Goal: Task Accomplishment & Management: Use online tool/utility

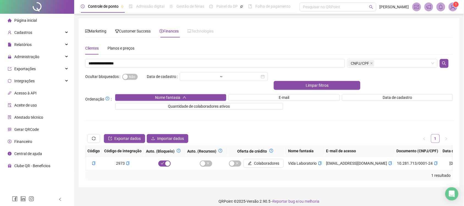
scroll to position [0, 389]
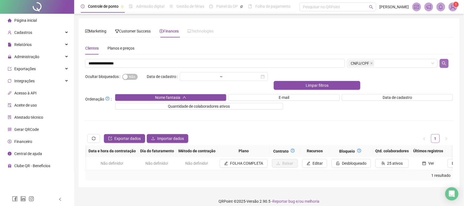
click at [442, 65] on button "button" at bounding box center [444, 63] width 9 height 9
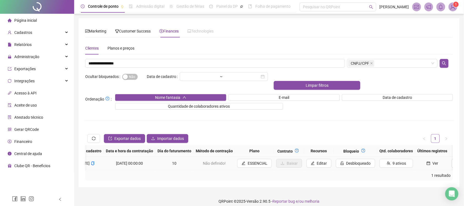
click at [358, 161] on td "Desbloqueado" at bounding box center [356, 163] width 44 height 13
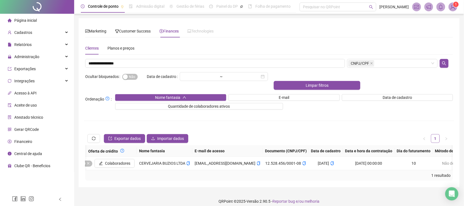
scroll to position [0, 147]
click at [178, 54] on div "Clientes Planos e preços" at bounding box center [269, 48] width 368 height 13
click at [178, 61] on input "**********" at bounding box center [215, 63] width 260 height 9
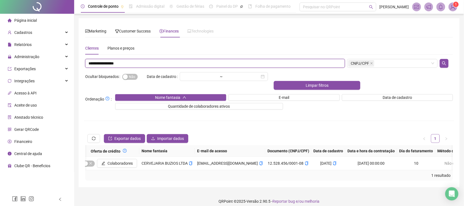
paste input "text"
type input "**********"
click at [453, 64] on div at bounding box center [446, 63] width 15 height 9
click at [445, 64] on icon "search" at bounding box center [445, 63] width 4 height 4
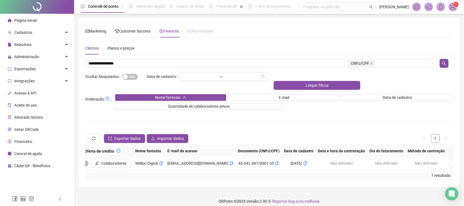
scroll to position [0, 146]
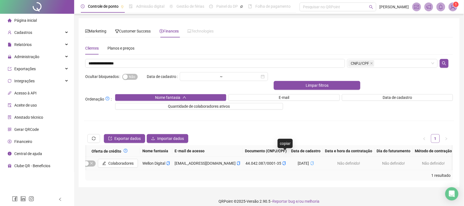
click at [311, 161] on icon "copy" at bounding box center [313, 163] width 4 height 4
